Goal: Complete application form

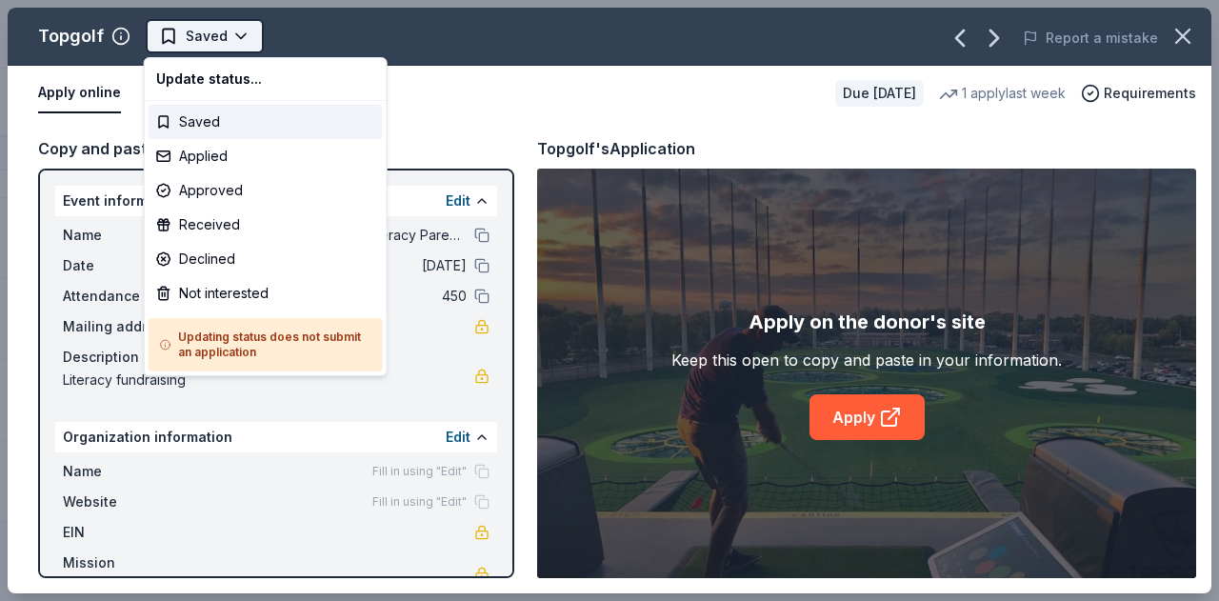
click at [240, 35] on html "Winter Wonderland: School Literacy Parent Night Track · 149 Discover Earn Rewar…" at bounding box center [609, 300] width 1219 height 601
click at [191, 157] on div "Applied" at bounding box center [266, 156] width 234 height 34
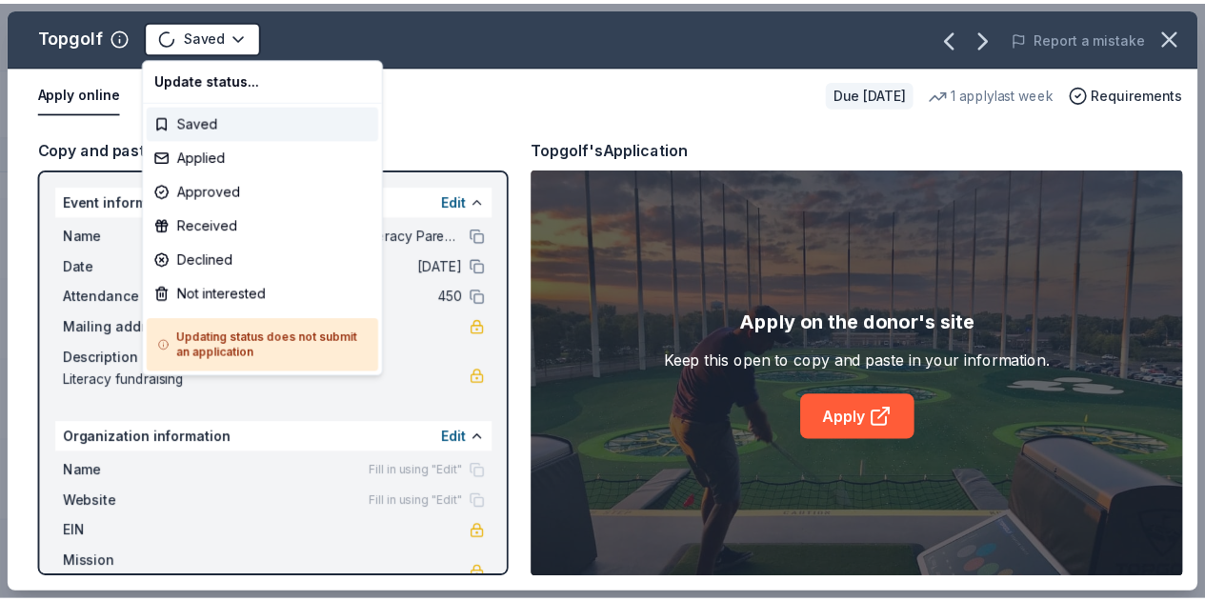
scroll to position [3630, 0]
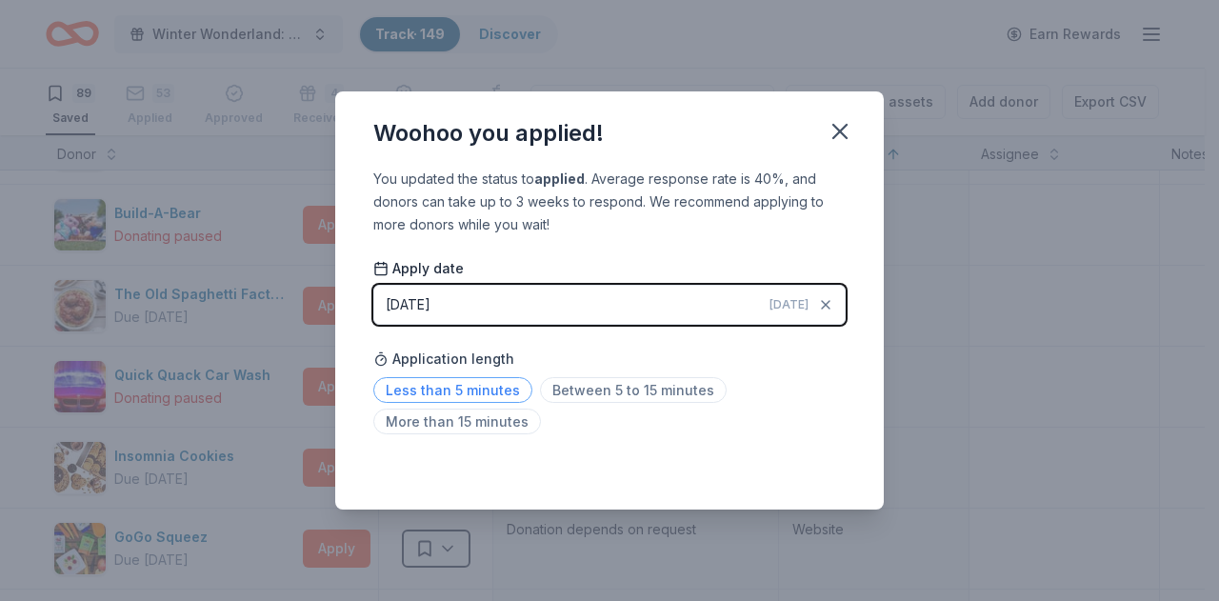
click at [497, 385] on span "Less than 5 minutes" at bounding box center [452, 390] width 159 height 26
drag, startPoint x: 831, startPoint y: 134, endPoint x: 819, endPoint y: 131, distance: 12.1
click at [822, 131] on button "button" at bounding box center [840, 132] width 42 height 42
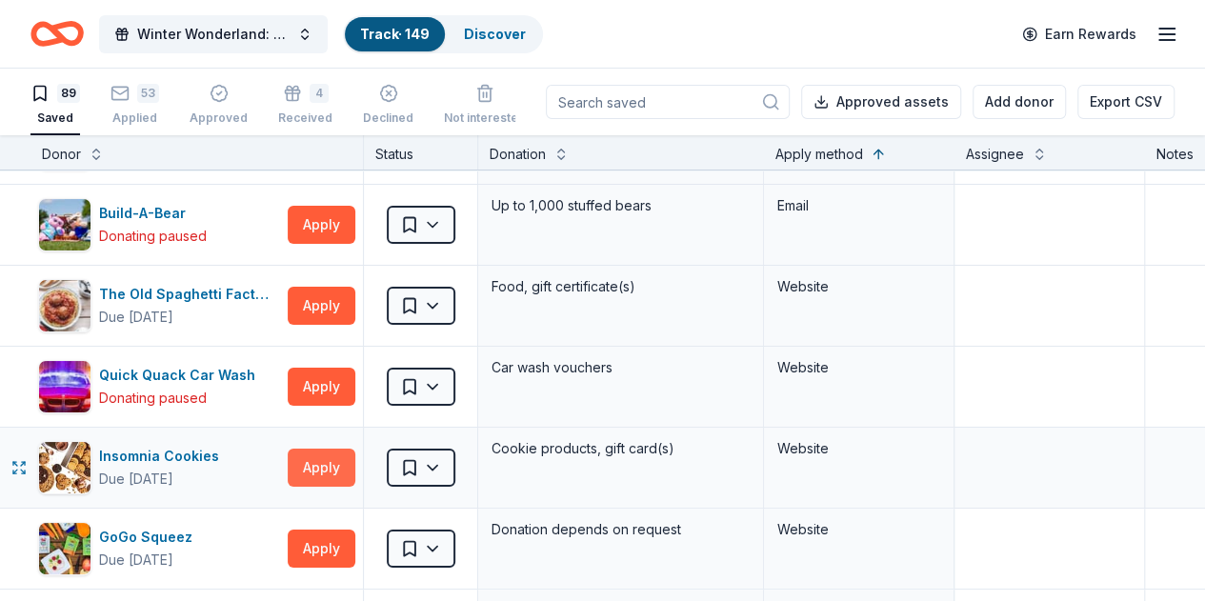
click at [328, 456] on button "Apply" at bounding box center [322, 468] width 68 height 38
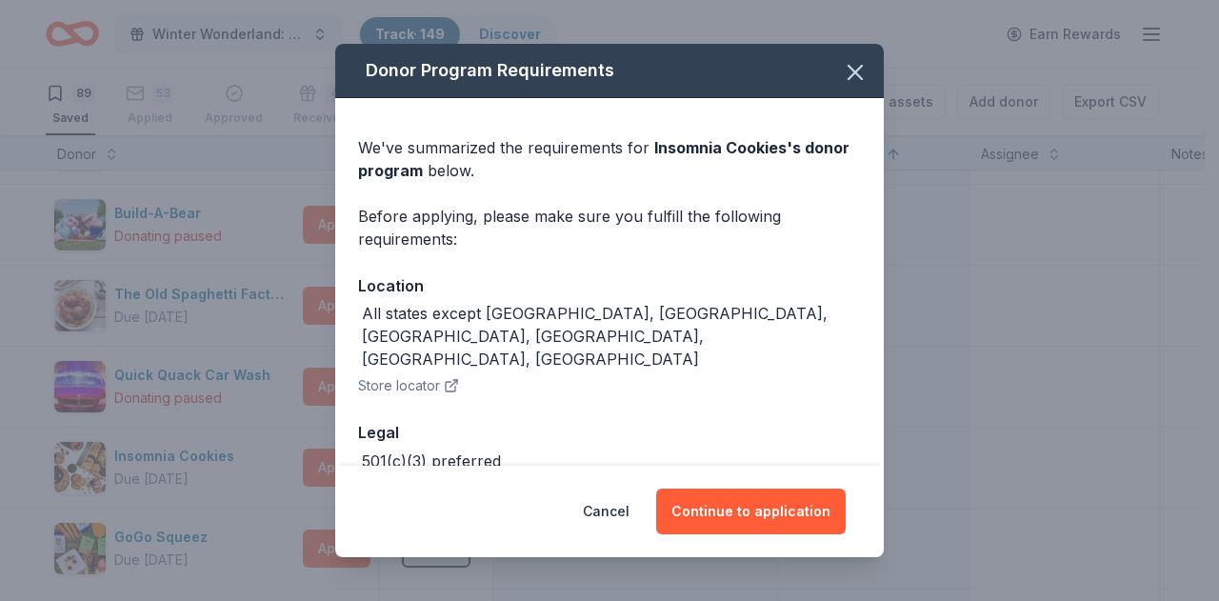
click at [428, 374] on button "Store locator" at bounding box center [408, 385] width 101 height 23
click at [734, 512] on button "Continue to application" at bounding box center [751, 512] width 190 height 46
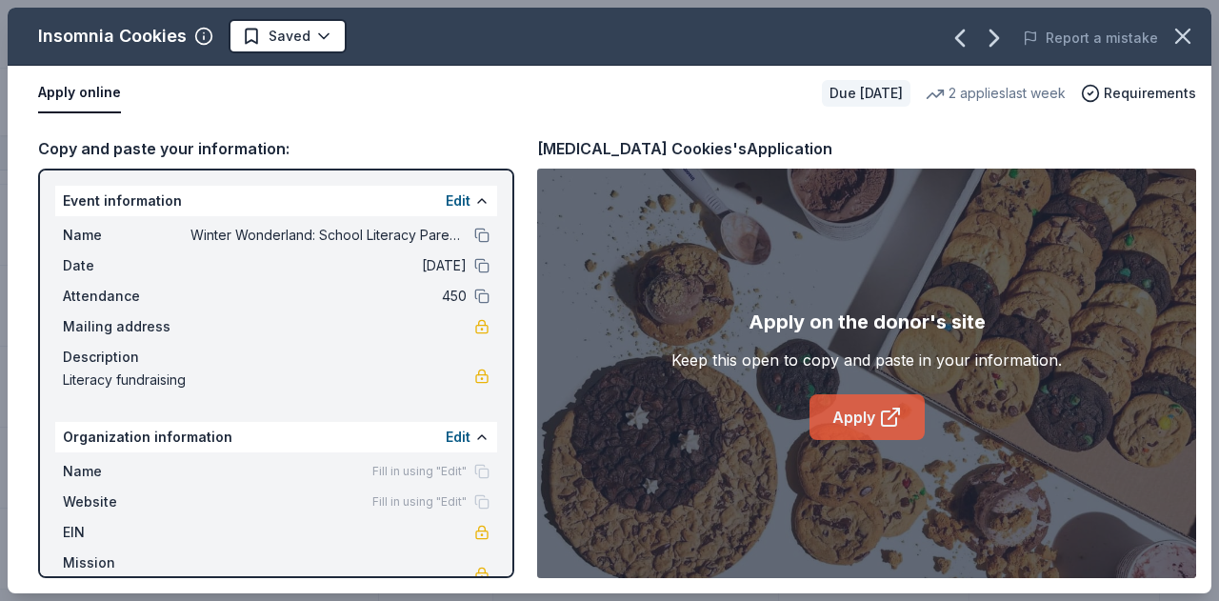
click at [866, 418] on link "Apply" at bounding box center [867, 417] width 115 height 46
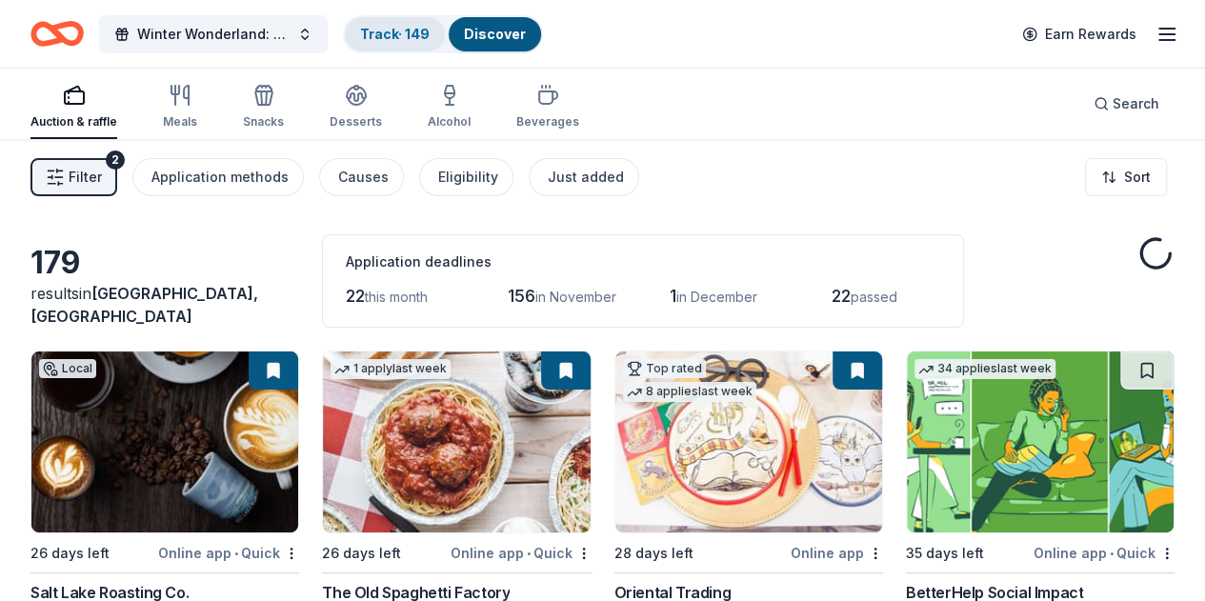
click at [410, 39] on link "Track · 149" at bounding box center [395, 34] width 70 height 16
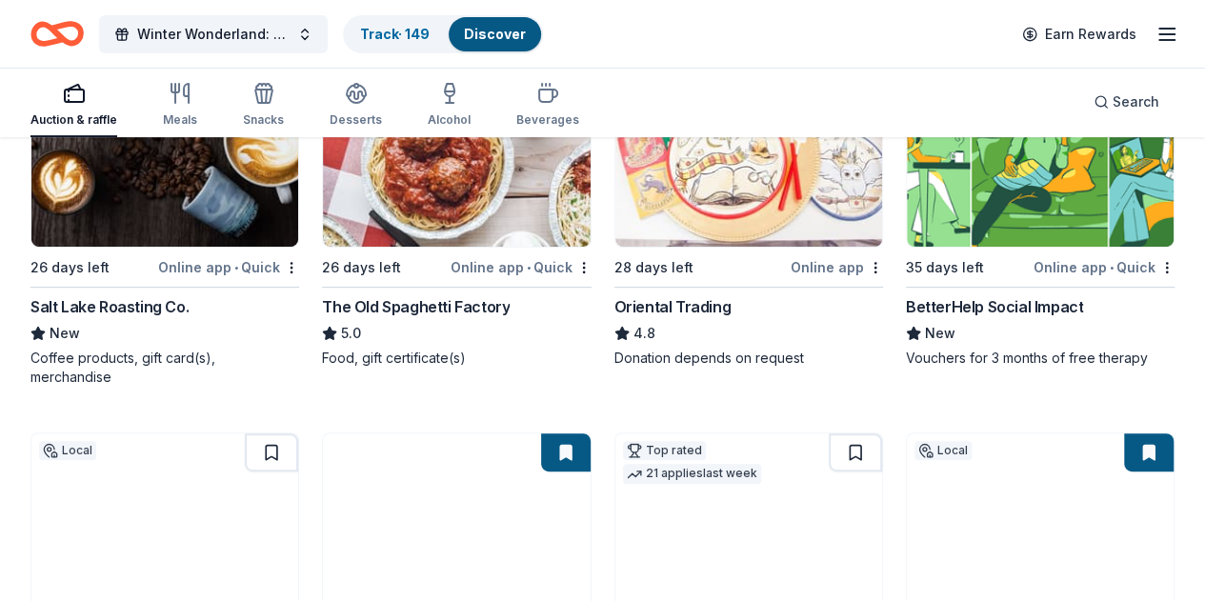
scroll to position [476, 0]
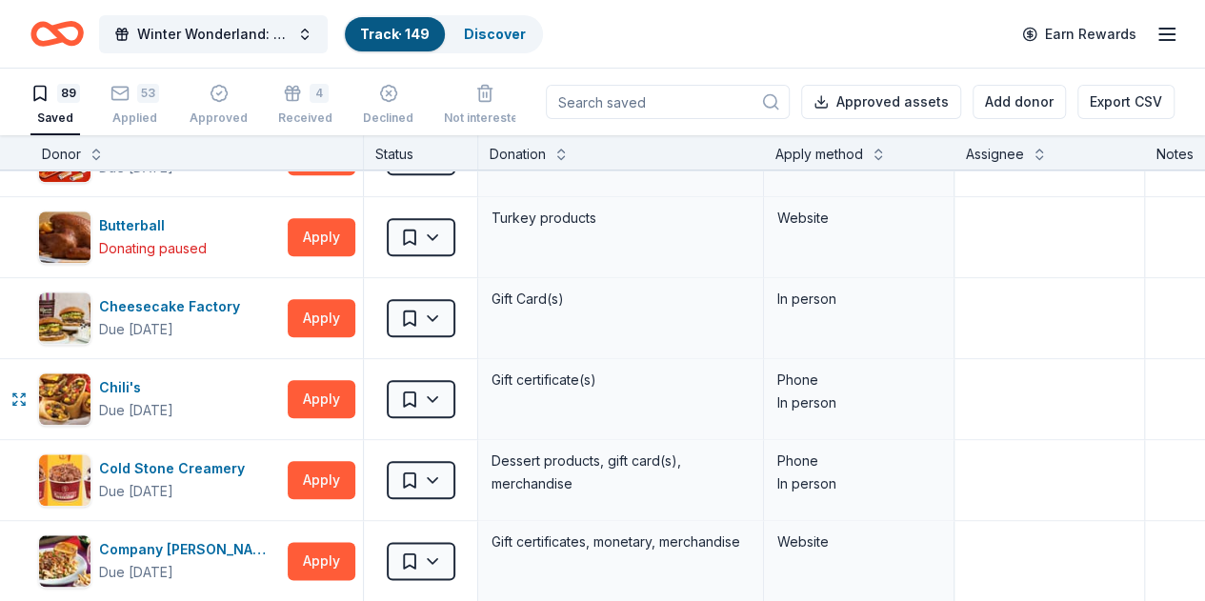
scroll to position [1048, 0]
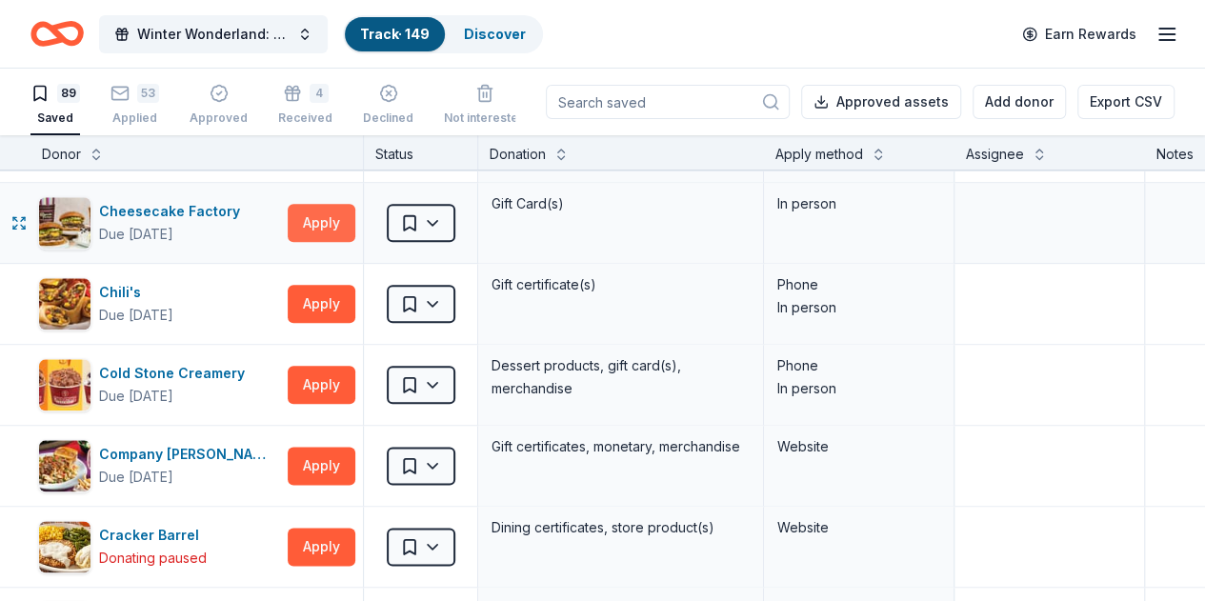
click at [355, 222] on button "Apply" at bounding box center [322, 223] width 68 height 38
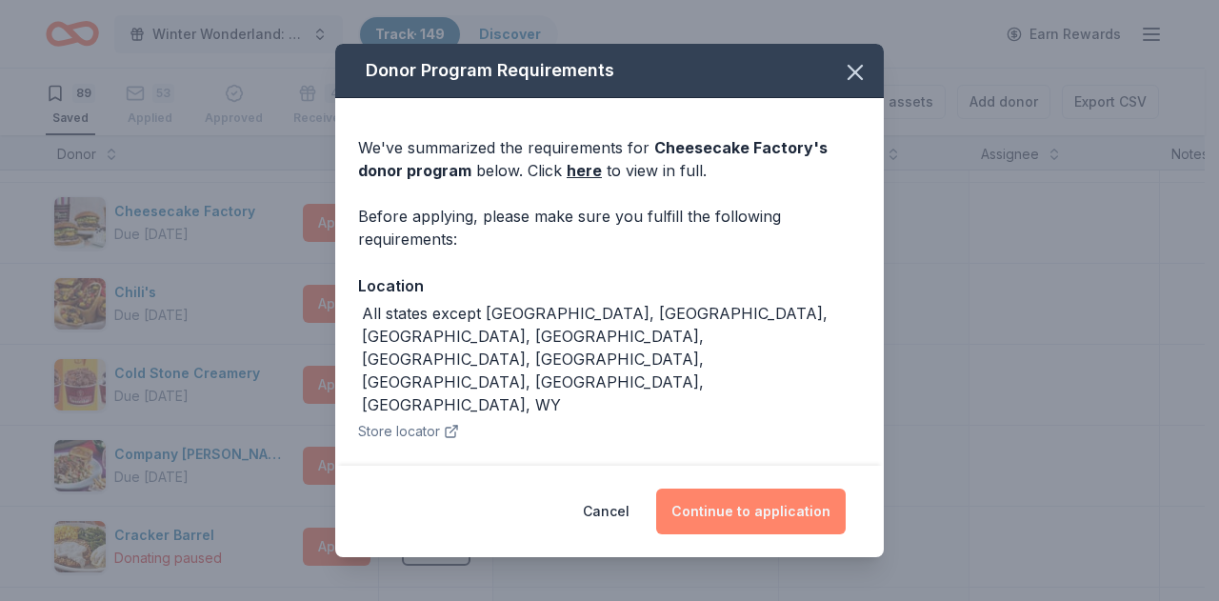
click at [752, 505] on button "Continue to application" at bounding box center [751, 512] width 190 height 46
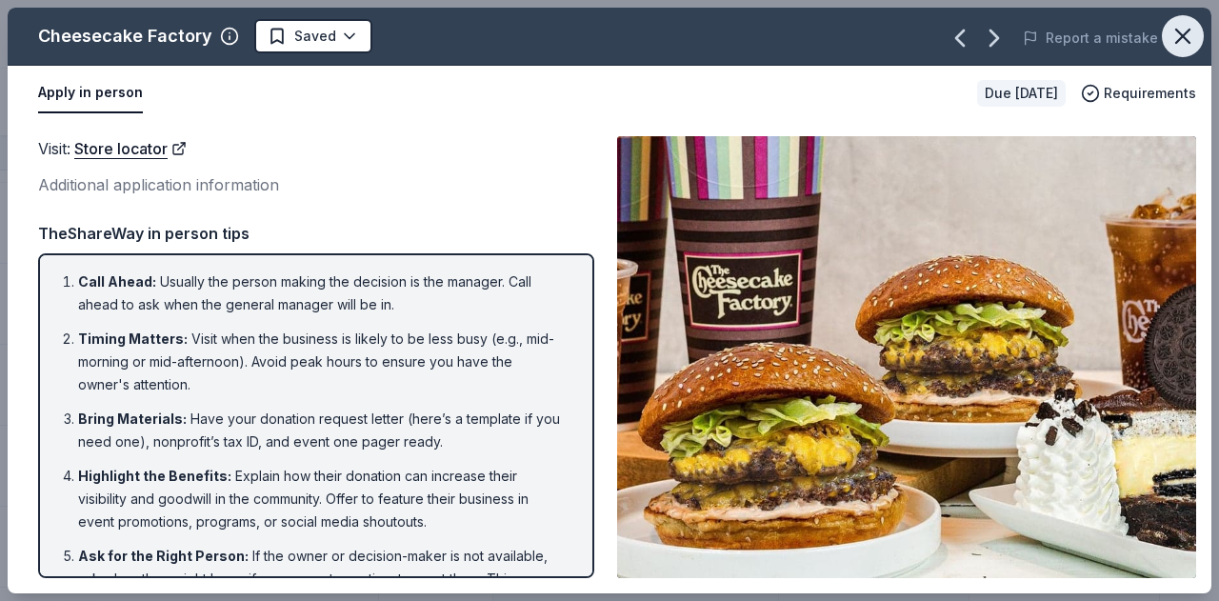
click at [1191, 36] on icon "button" at bounding box center [1183, 36] width 27 height 27
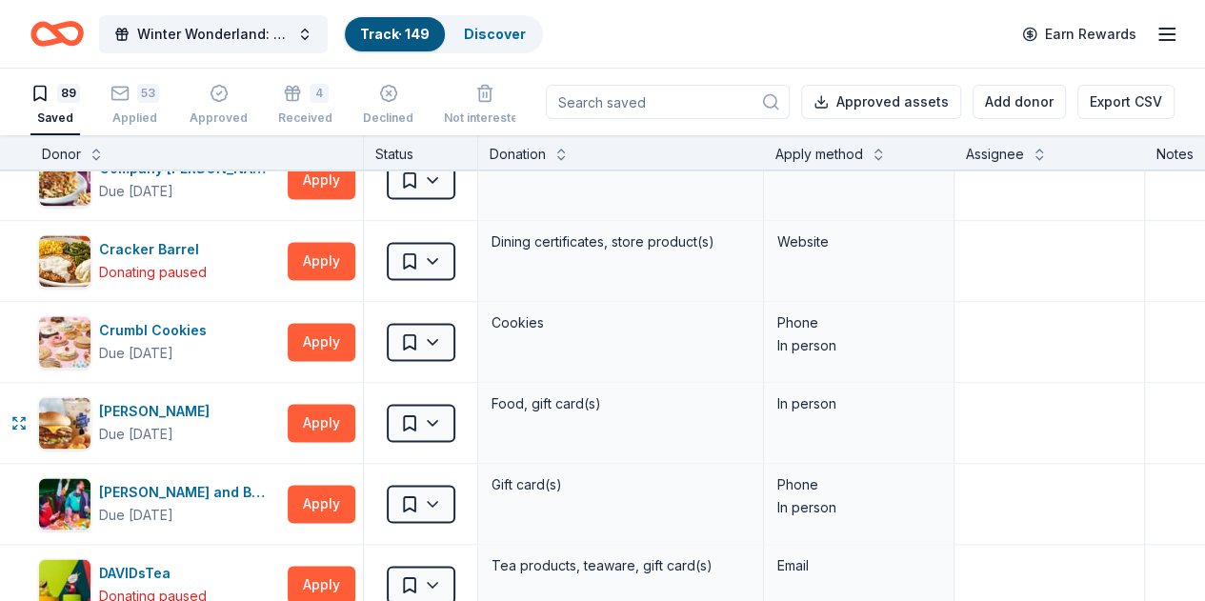
scroll to position [1524, 0]
